Goal: Task Accomplishment & Management: Manage account settings

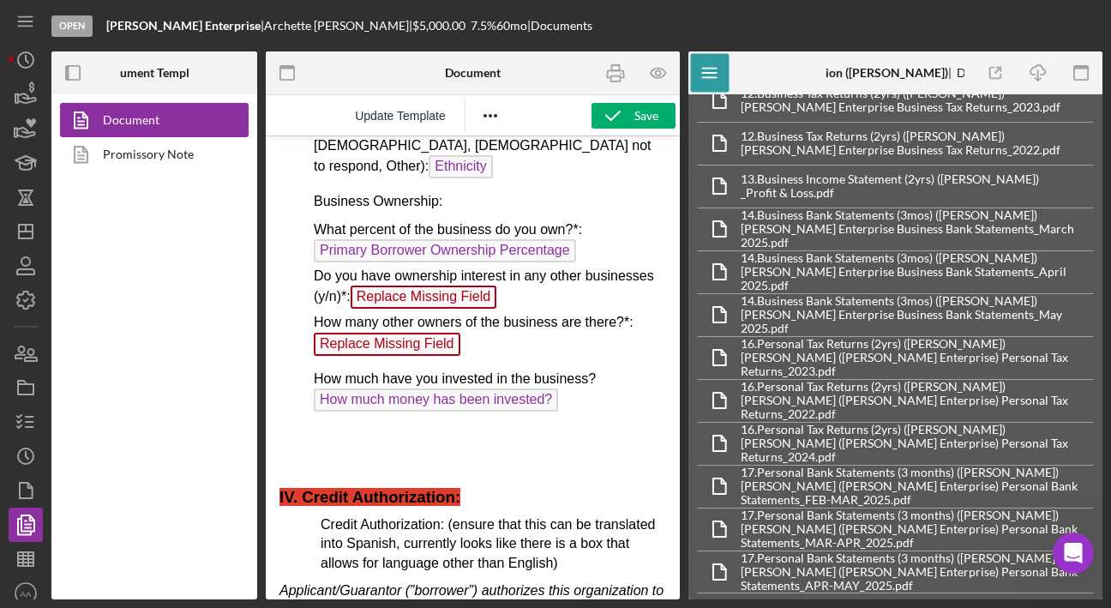
scroll to position [653, 0]
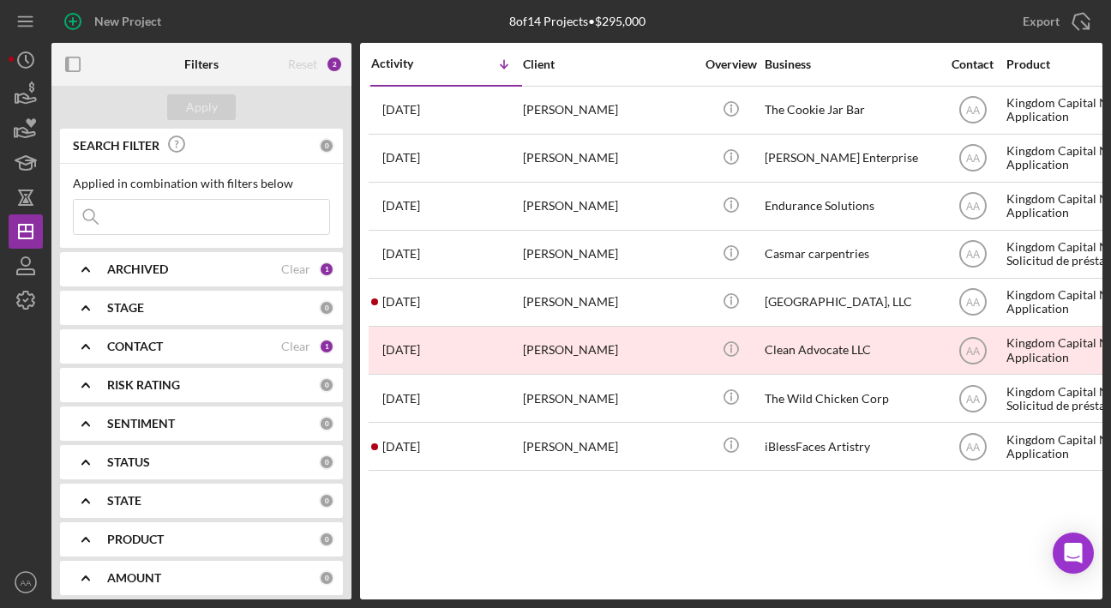
click at [239, 219] on input at bounding box center [201, 217] width 255 height 34
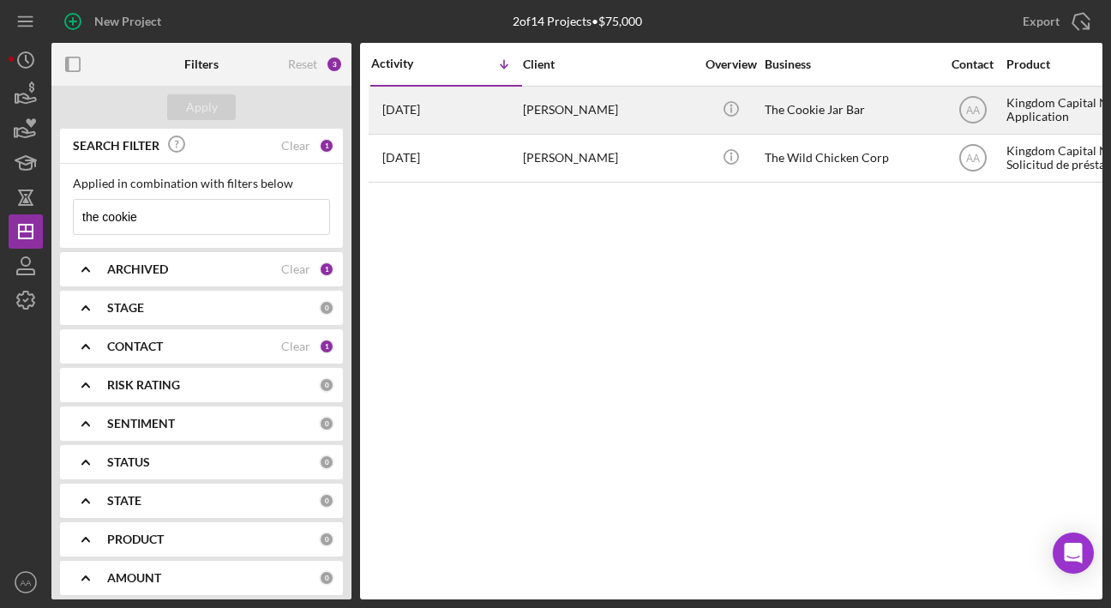
type input "the cookie"
click at [626, 108] on div "William Bouldin" at bounding box center [608, 109] width 171 height 45
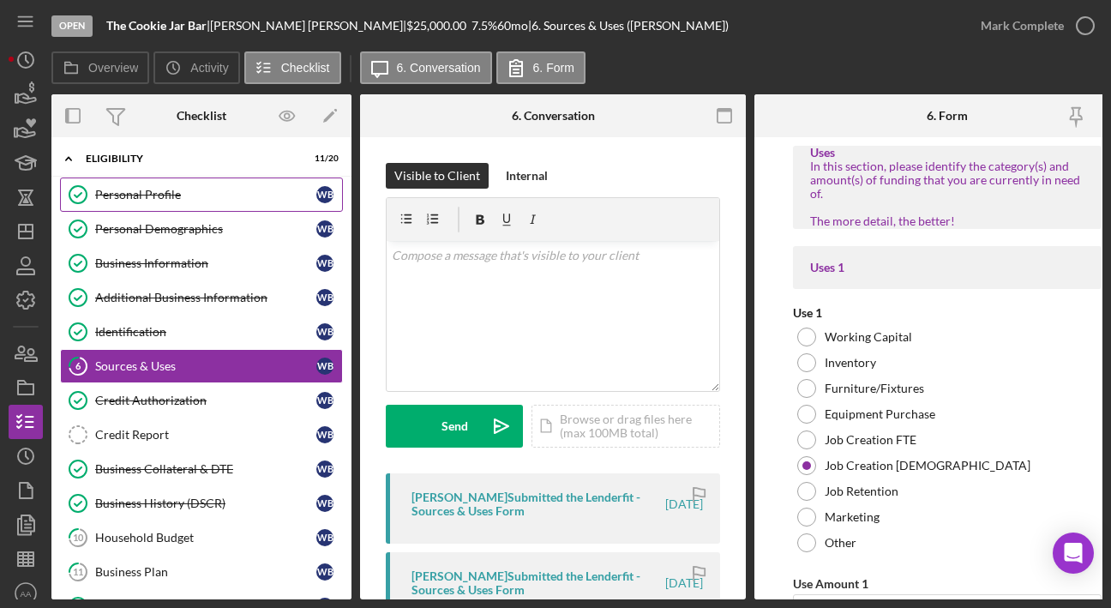
scroll to position [6, 0]
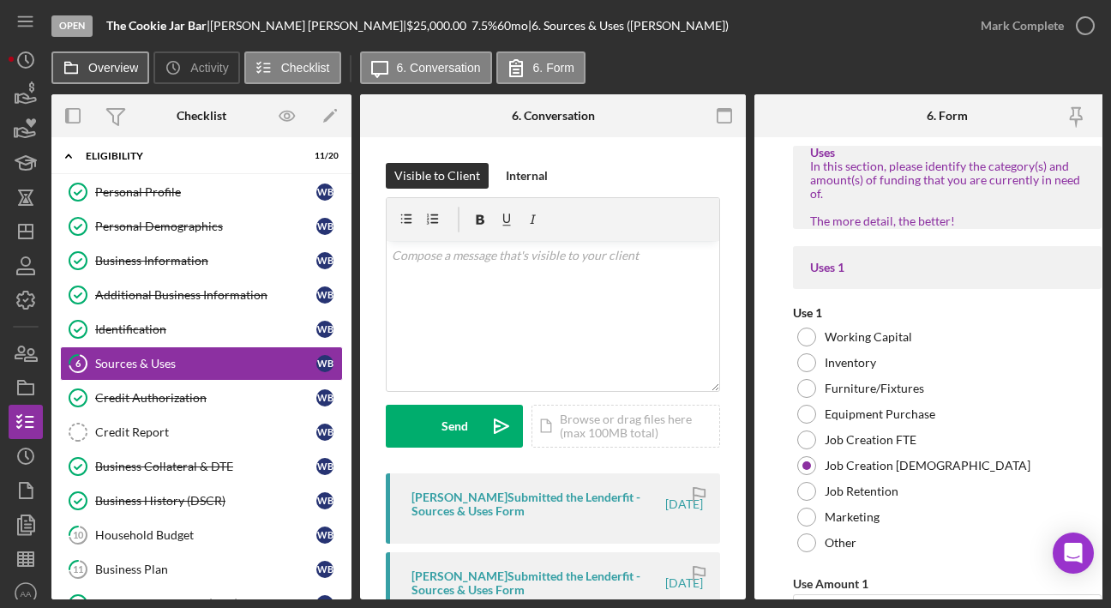
click at [108, 74] on label "Overview" at bounding box center [113, 68] width 50 height 14
click at [108, 74] on button "Overview" at bounding box center [100, 67] width 98 height 33
click at [93, 72] on label "Overview" at bounding box center [113, 68] width 50 height 14
click at [93, 72] on button "Overview" at bounding box center [100, 67] width 98 height 33
click at [20, 347] on icon "button" at bounding box center [19, 352] width 9 height 12
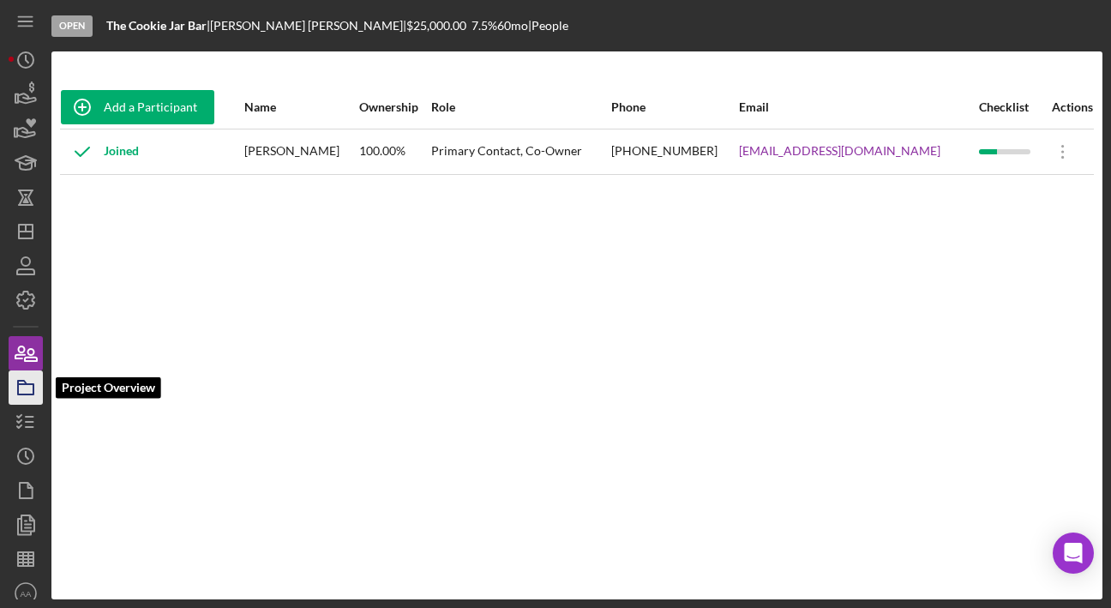
click at [28, 382] on icon "button" at bounding box center [25, 387] width 43 height 43
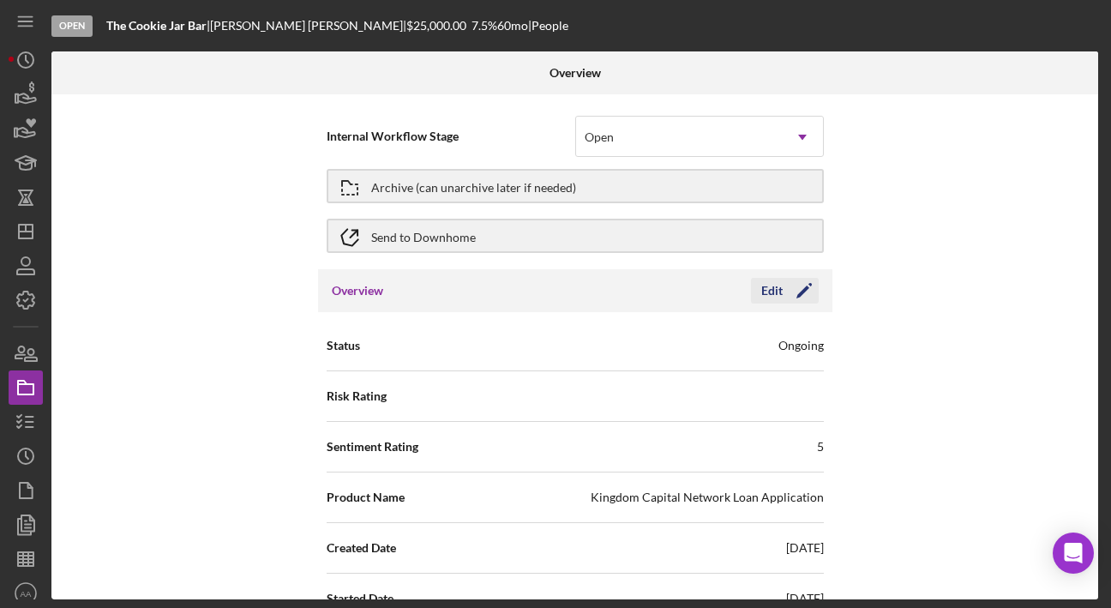
click at [783, 290] on icon "Icon/Edit" at bounding box center [804, 290] width 43 height 43
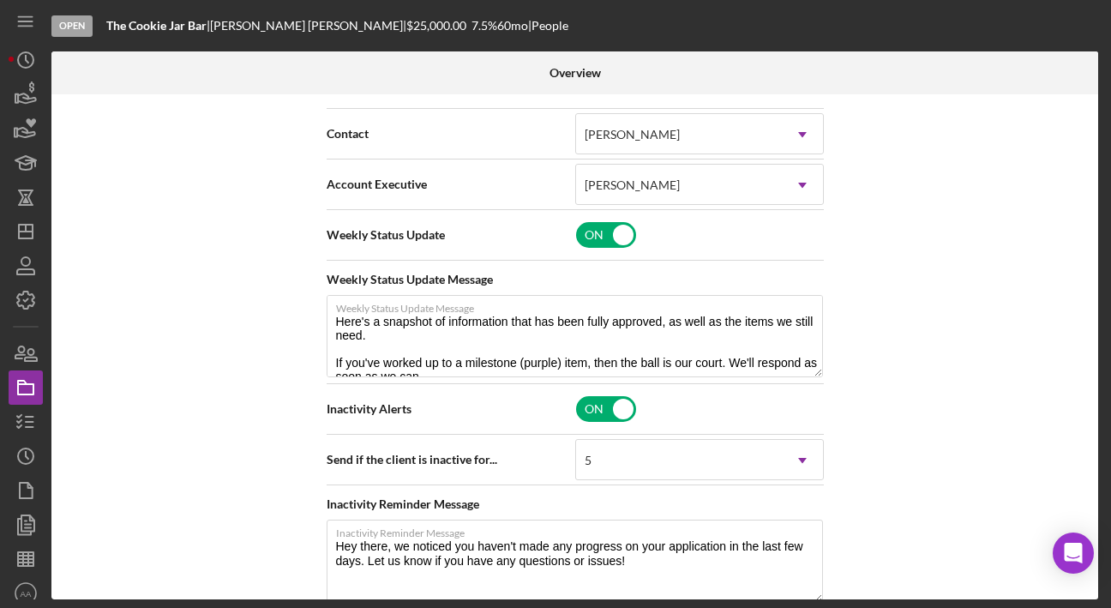
scroll to position [563, 0]
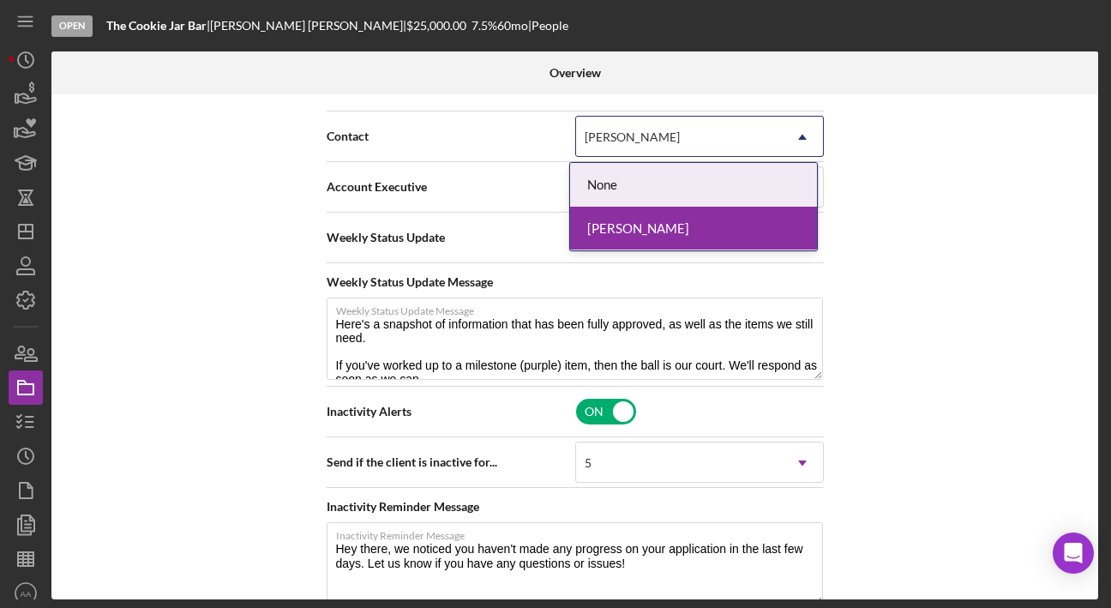
click at [641, 130] on div "[PERSON_NAME]" at bounding box center [632, 137] width 95 height 14
click at [633, 147] on div "[PERSON_NAME]" at bounding box center [679, 136] width 206 height 39
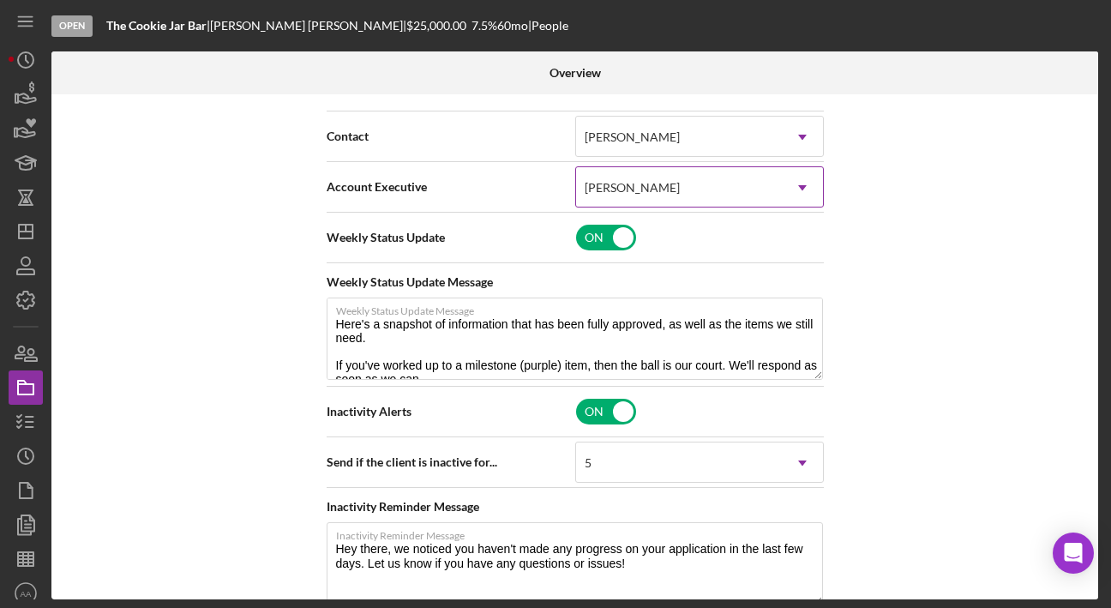
click at [633, 201] on div "[PERSON_NAME]" at bounding box center [679, 187] width 206 height 39
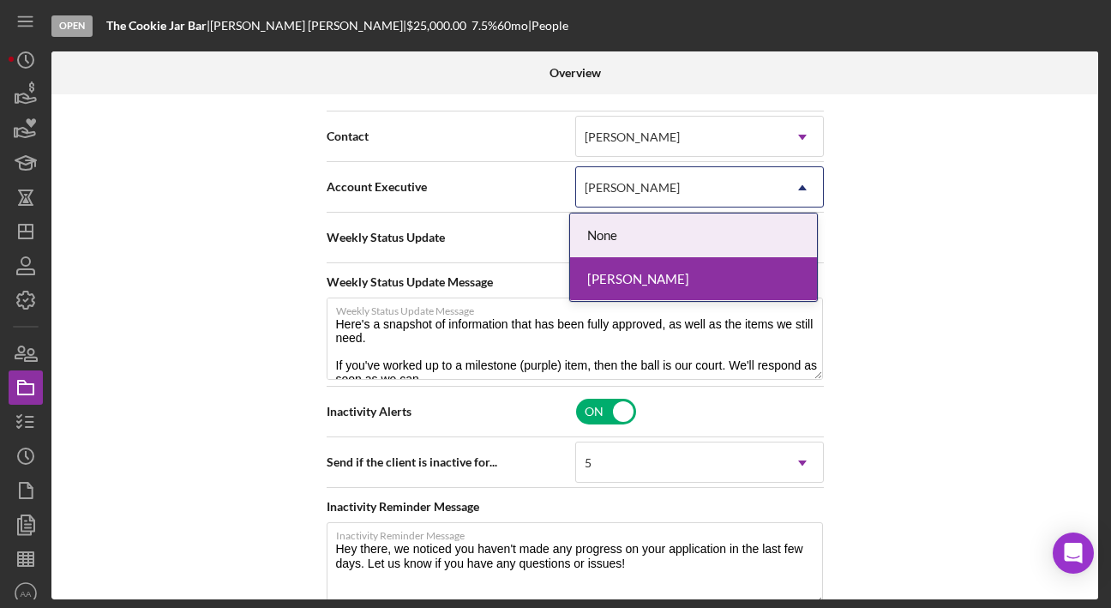
click at [633, 199] on div "[PERSON_NAME]" at bounding box center [679, 187] width 206 height 39
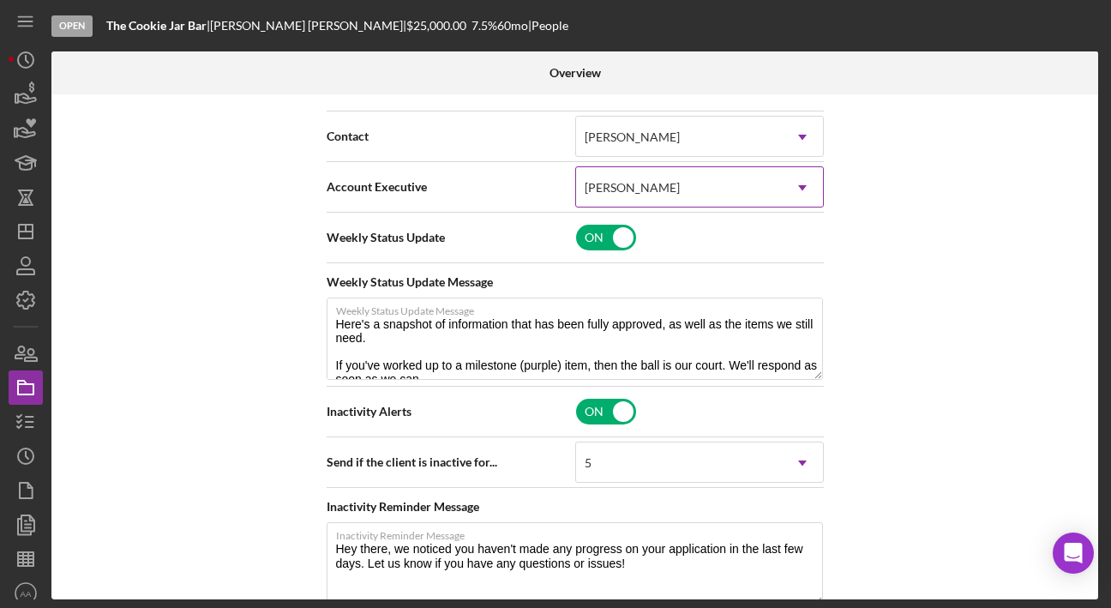
type textarea "Here's a snapshot of information that has been fully approved, as well as the i…"
click at [889, 202] on div "Internal Workflow Stage Open Icon/Dropdown Arrow Archive (can unarchive later i…" at bounding box center [574, 346] width 1047 height 505
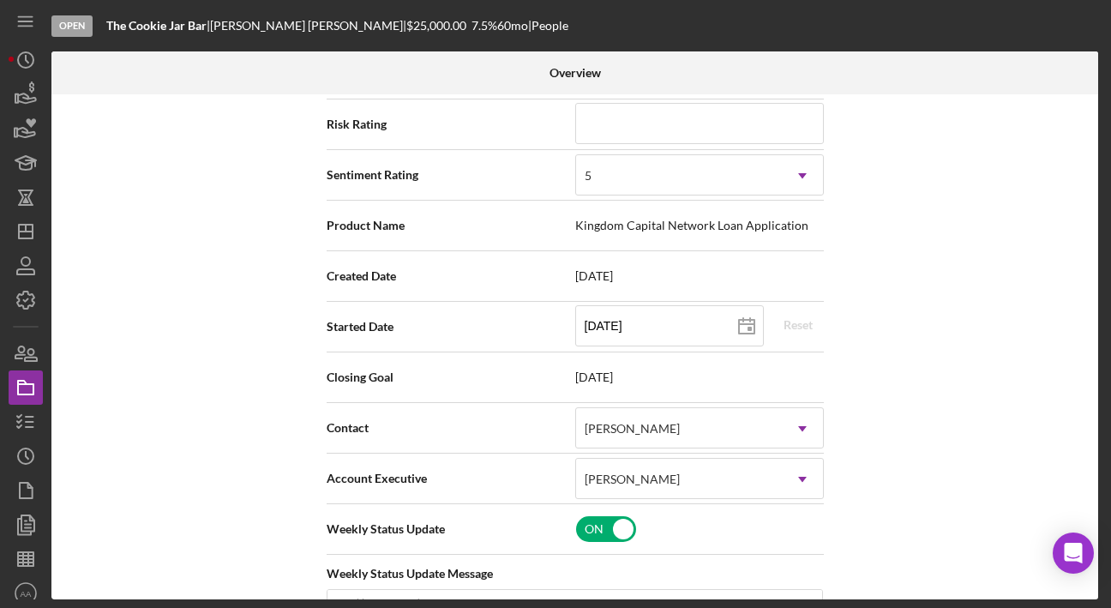
scroll to position [0, 0]
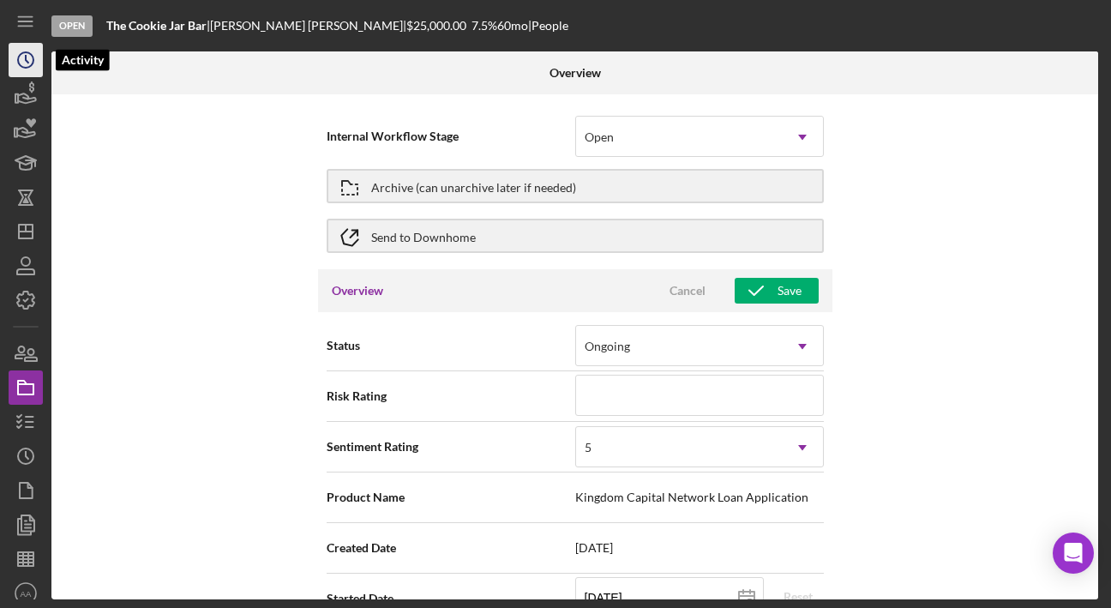
click at [24, 66] on icon "Icon/History" at bounding box center [25, 60] width 43 height 43
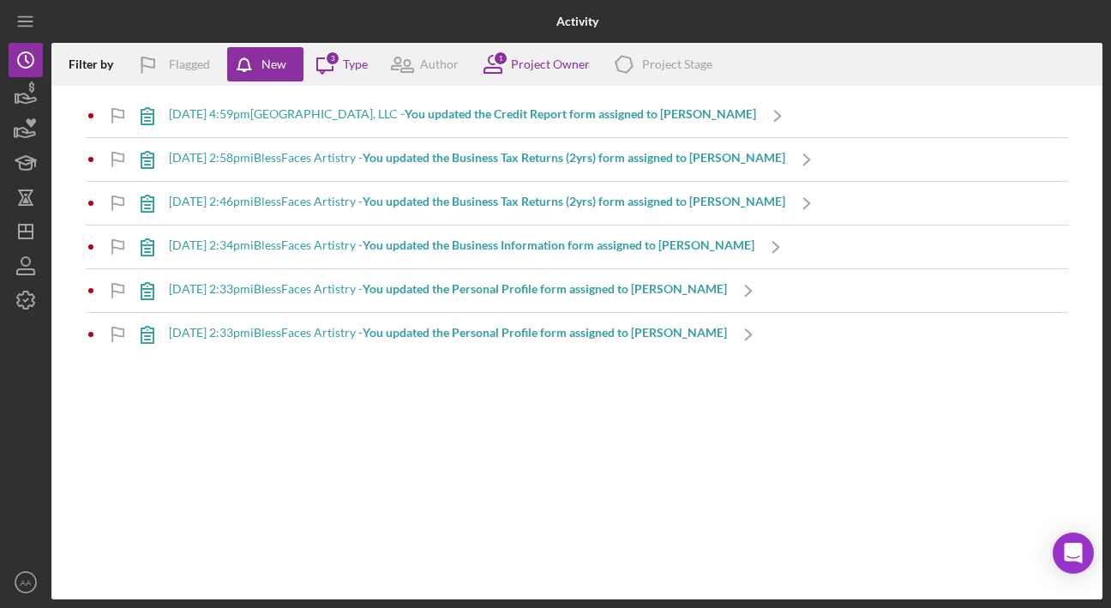
click at [453, 444] on div "Filter by Flagged New Icon/Message 3 Type Author 1 Project Owner Icon/Product P…" at bounding box center [576, 321] width 1051 height 556
